Goal: Find specific page/section: Find specific page/section

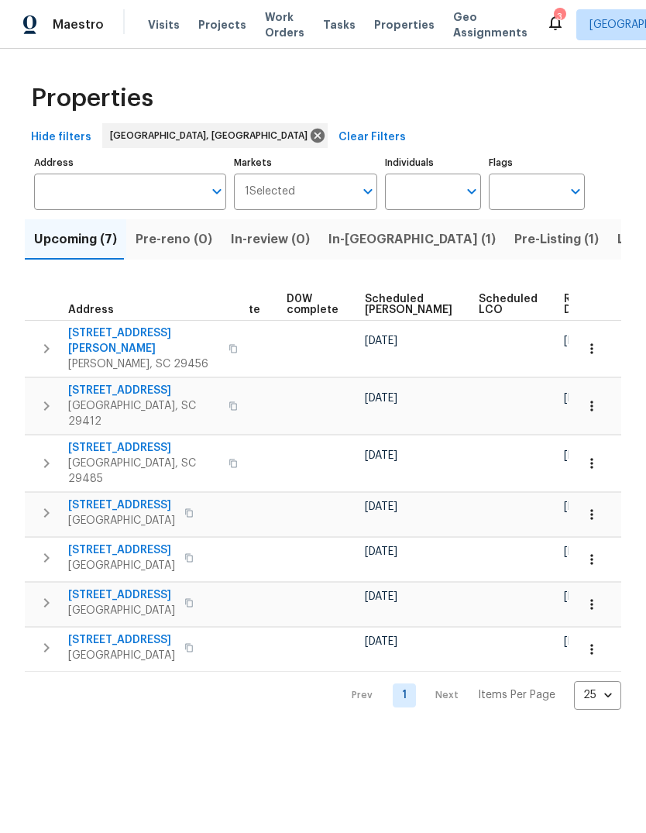
scroll to position [0, 404]
click at [564, 306] on span "Ready Date" at bounding box center [581, 305] width 34 height 22
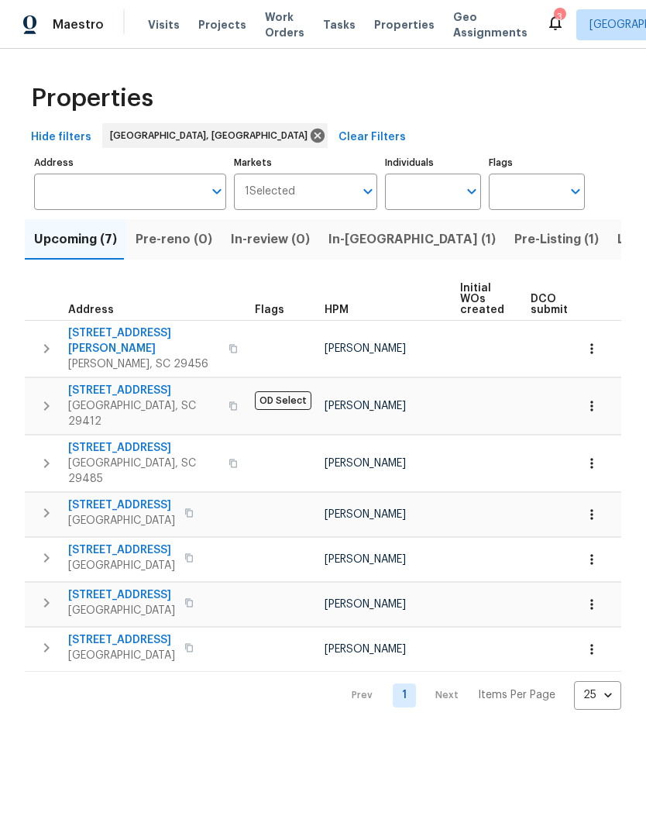
click at [153, 440] on span "[STREET_ADDRESS]" at bounding box center [143, 447] width 151 height 15
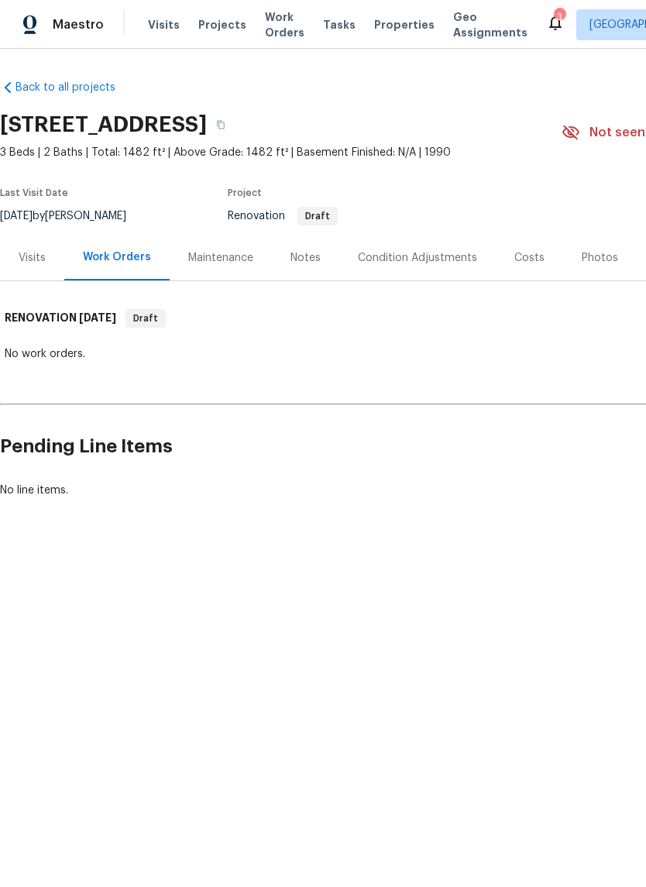
click at [536, 252] on div "Costs" at bounding box center [530, 257] width 30 height 15
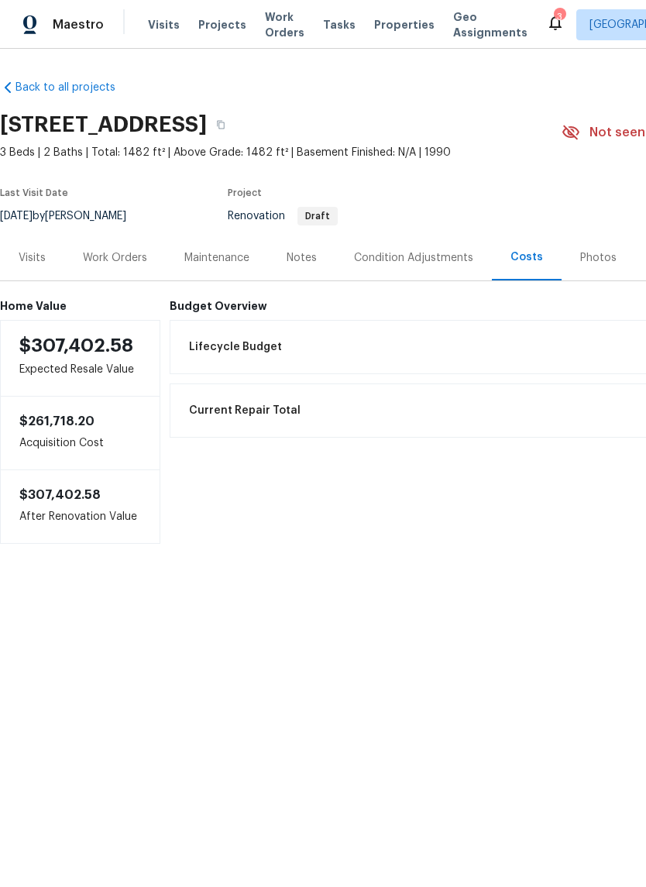
click at [379, 23] on span "Properties" at bounding box center [404, 24] width 60 height 15
